Goal: Information Seeking & Learning: Learn about a topic

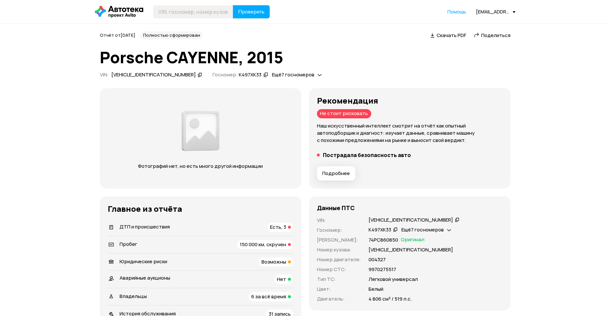
click at [338, 173] on span "Подробнее" at bounding box center [336, 173] width 28 height 7
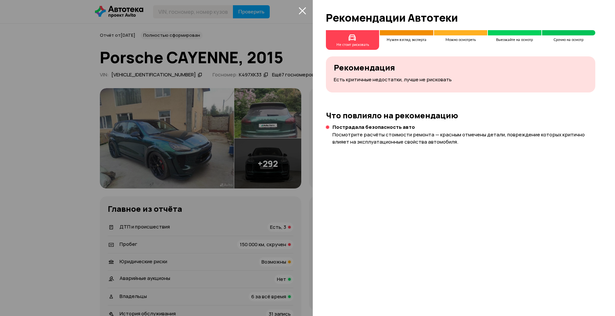
click at [296, 13] on div at bounding box center [307, 158] width 615 height 316
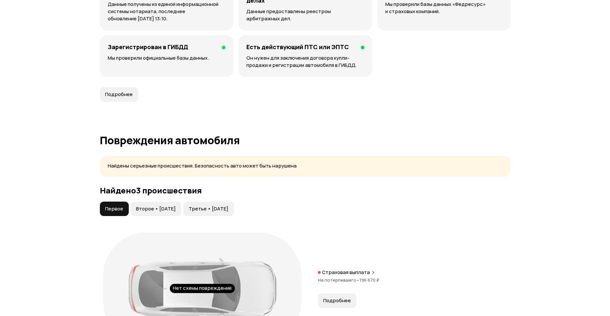
scroll to position [657, 0]
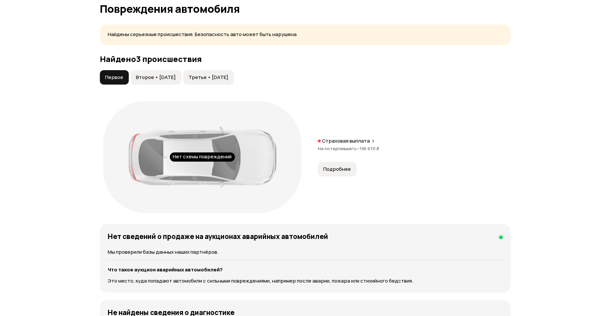
click at [176, 74] on span "Второе • [DATE]" at bounding box center [156, 77] width 40 height 7
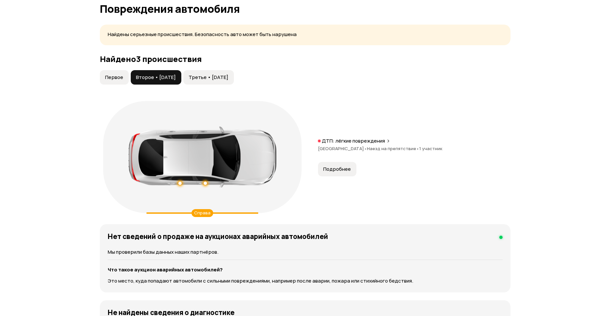
click at [224, 74] on span "Третье • [DATE]" at bounding box center [208, 77] width 40 height 7
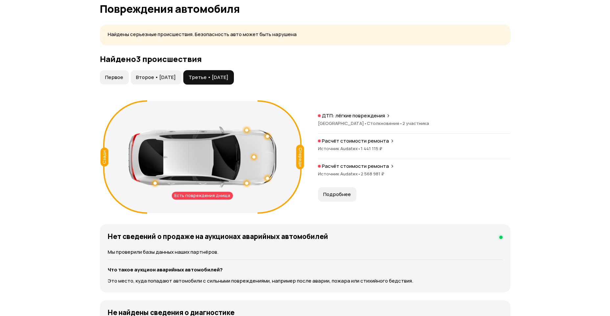
click at [151, 74] on span "Второе • [DATE]" at bounding box center [156, 77] width 40 height 7
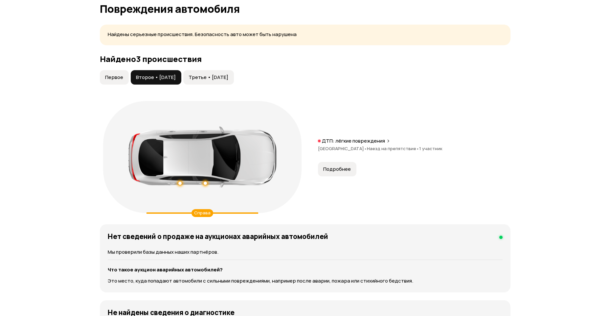
click at [114, 74] on span "Первое" at bounding box center [114, 77] width 18 height 7
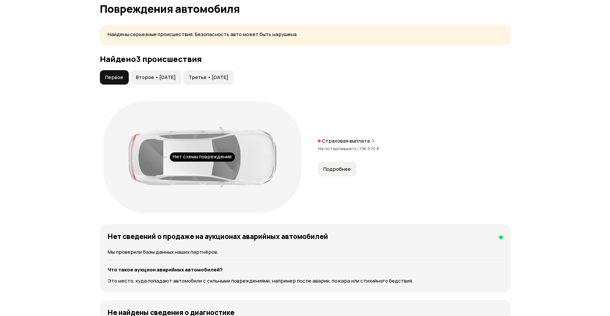
click at [224, 74] on span "Третье • [DATE]" at bounding box center [208, 77] width 40 height 7
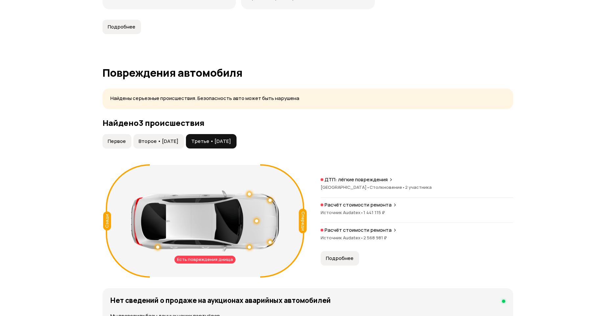
scroll to position [583, 0]
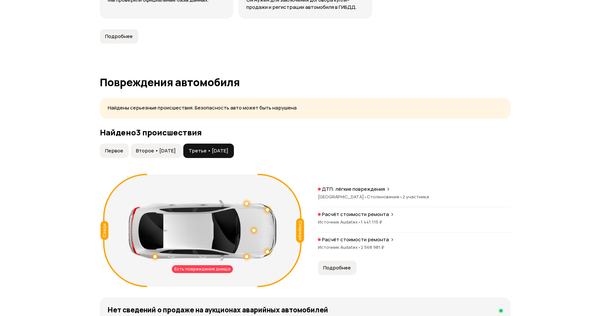
click at [347, 261] on button "Подробнее" at bounding box center [337, 268] width 38 height 14
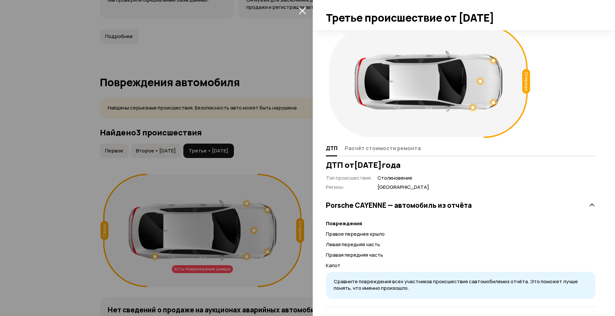
scroll to position [12, 0]
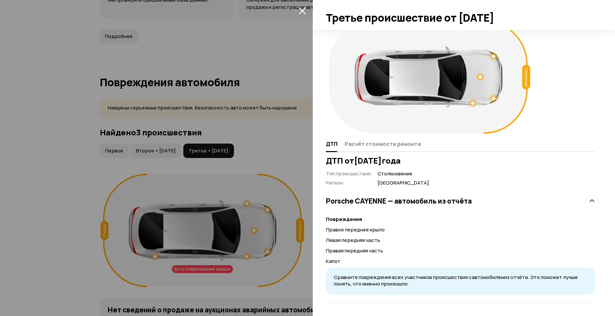
click at [300, 10] on icon "закрыть" at bounding box center [302, 11] width 8 height 8
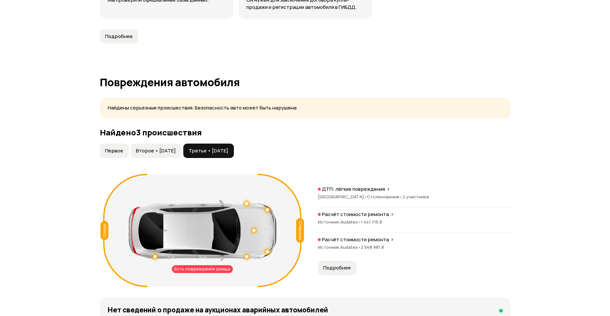
click at [344, 245] on span "Источник Audatex •" at bounding box center [339, 248] width 43 height 6
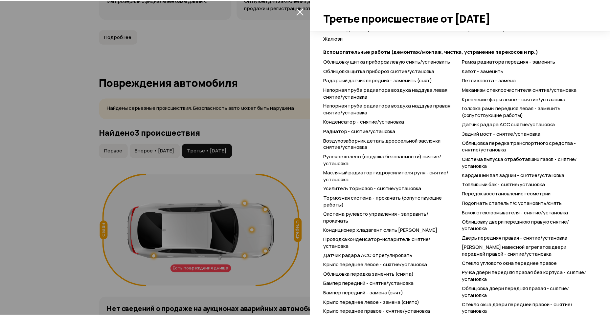
scroll to position [815, 0]
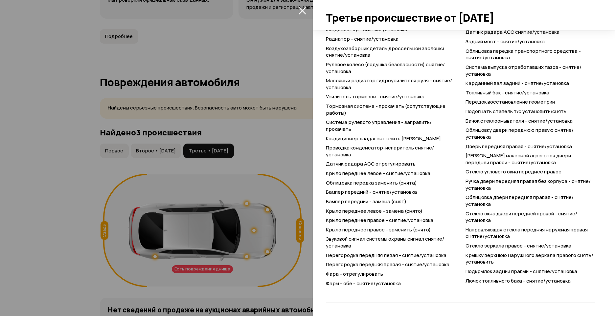
click at [292, 63] on div at bounding box center [307, 158] width 615 height 316
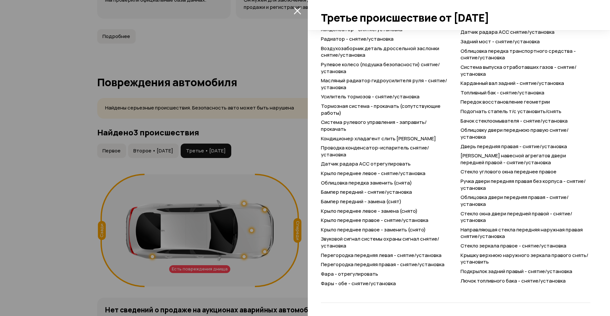
scroll to position [12, 0]
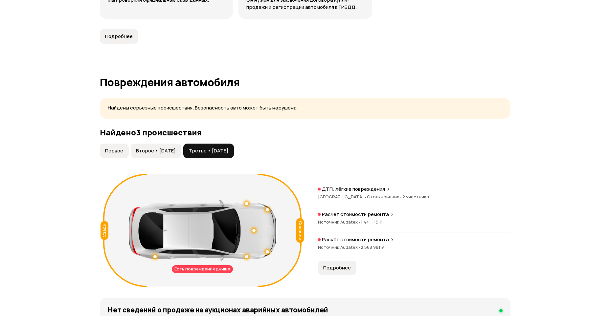
click at [109, 148] on span "Первое" at bounding box center [114, 151] width 18 height 7
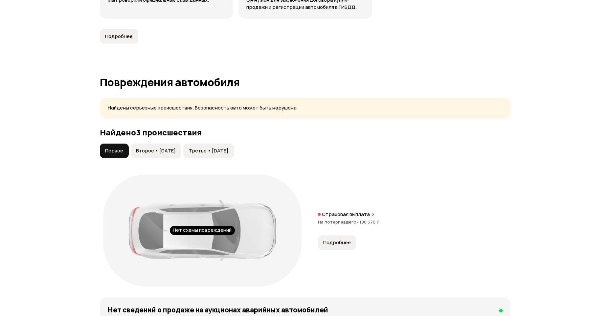
click at [341, 240] on span "Подробнее" at bounding box center [337, 243] width 28 height 7
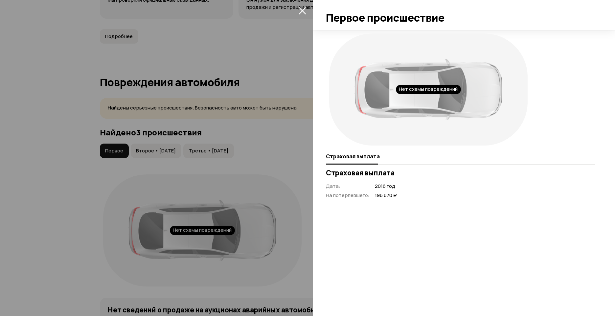
click at [347, 225] on div "Нет схемы повреждений Страховая выплата Страховая выплата Дата : 2016 год На по…" at bounding box center [464, 173] width 302 height 286
click at [303, 9] on icon "закрыть" at bounding box center [302, 11] width 8 height 8
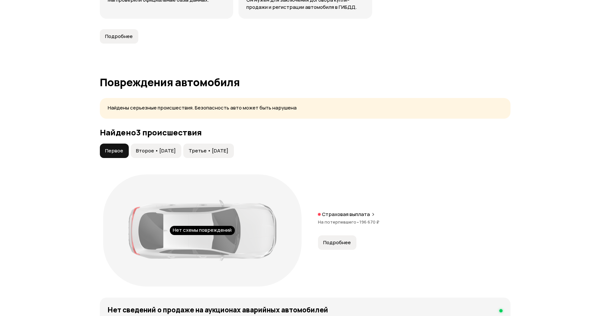
click at [170, 148] on span "Второе • [DATE]" at bounding box center [156, 151] width 40 height 7
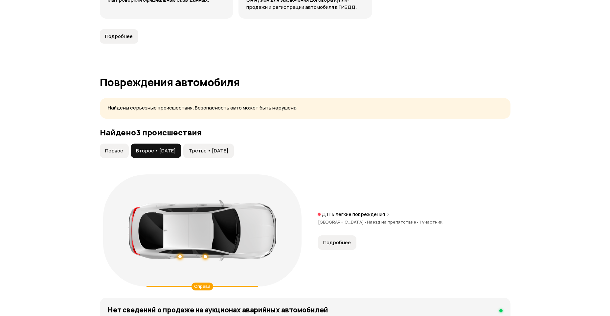
click at [329, 241] on button "Подробнее" at bounding box center [337, 243] width 38 height 14
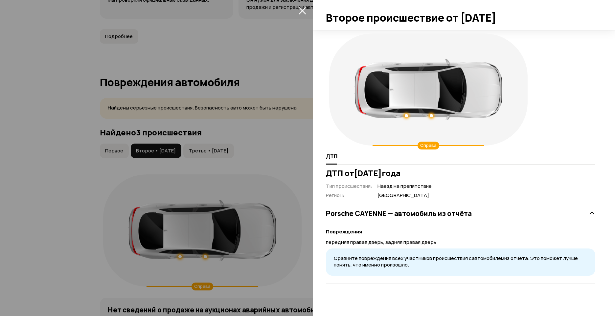
click at [300, 11] on icon "закрыть" at bounding box center [302, 11] width 8 height 8
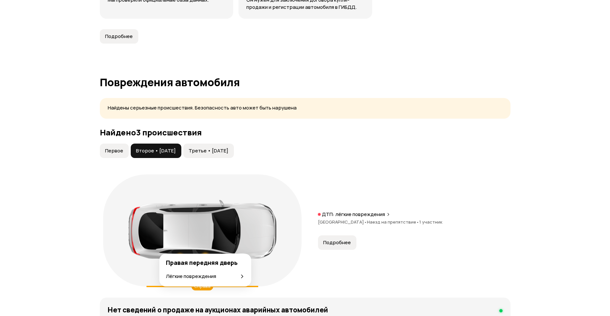
click at [204, 255] on div at bounding box center [205, 257] width 5 height 5
click at [179, 251] on div at bounding box center [202, 230] width 148 height 61
click at [179, 255] on div at bounding box center [179, 256] width 3 height 3
click at [213, 148] on button "Третье • [DATE]" at bounding box center [208, 151] width 51 height 14
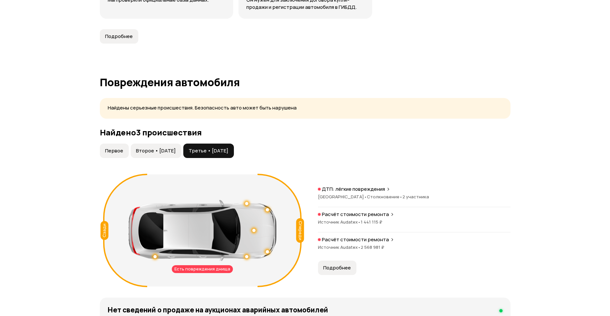
click at [123, 144] on button "Первое" at bounding box center [114, 151] width 29 height 14
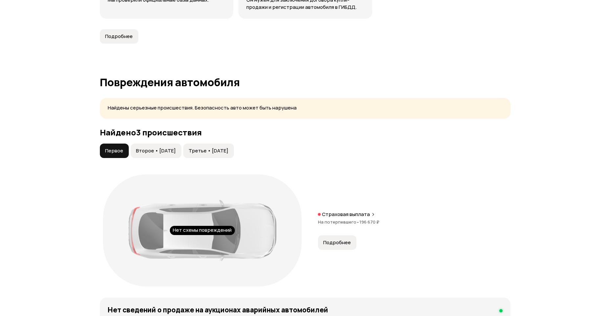
click at [158, 148] on span "Второе • [DATE]" at bounding box center [156, 151] width 40 height 7
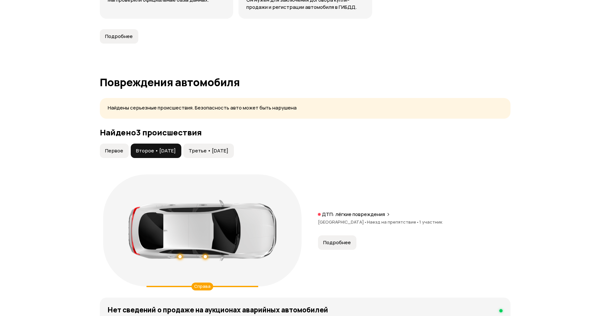
click at [227, 148] on span "Третье • [DATE]" at bounding box center [208, 151] width 40 height 7
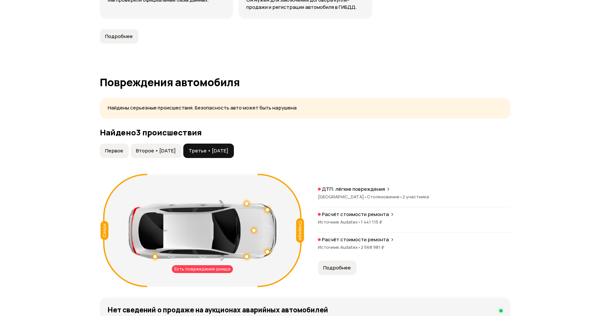
click at [354, 186] on div "ДТП: лёгкие повреждения [GEOGRAPHIC_DATA] • Столкновение • 2 участника" at bounding box center [414, 196] width 192 height 21
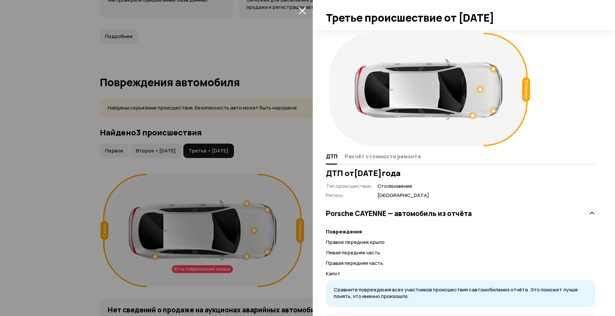
click at [300, 9] on icon "закрыть" at bounding box center [301, 10] width 7 height 7
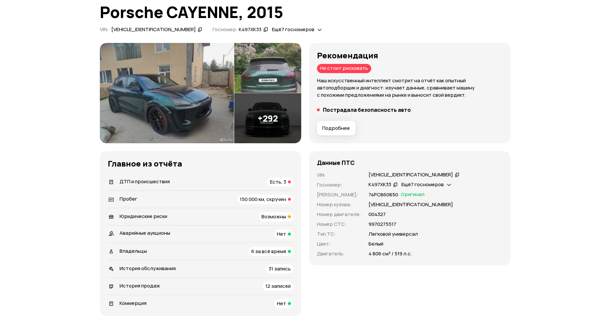
scroll to position [70, 0]
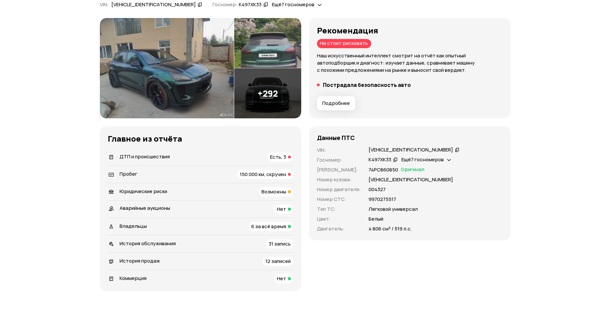
click at [271, 260] on span "12 записей" at bounding box center [277, 261] width 25 height 7
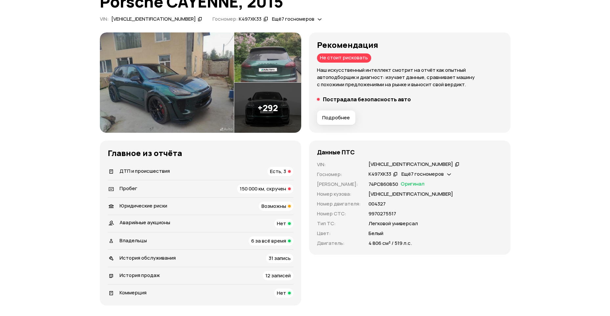
scroll to position [66, 0]
